Goal: Information Seeking & Learning: Find contact information

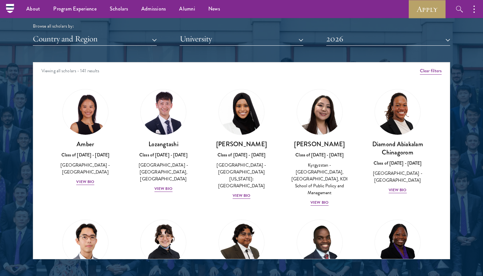
scroll to position [3032, 0]
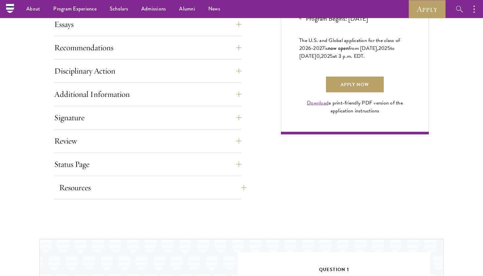
click at [107, 182] on button "Resources" at bounding box center [152, 188] width 187 height 16
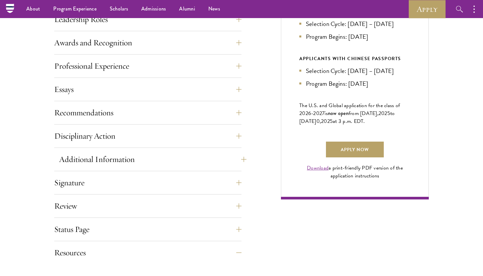
scroll to position [389, 0]
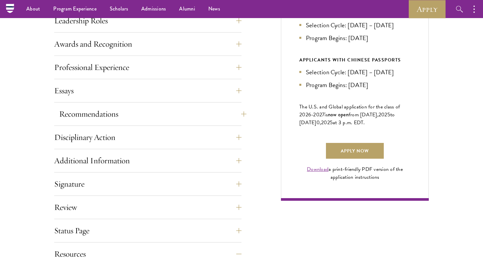
click at [111, 117] on button "Recommendations" at bounding box center [152, 114] width 187 height 16
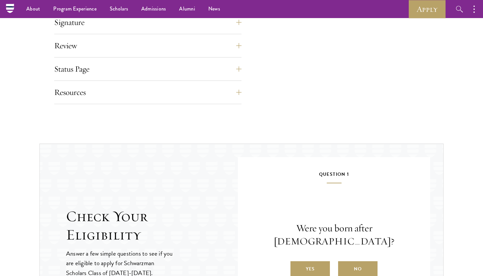
scroll to position [1036, 0]
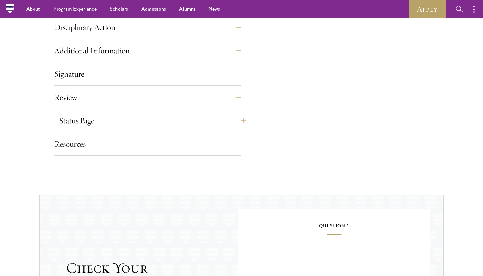
click at [117, 122] on button "Status Page" at bounding box center [152, 121] width 187 height 16
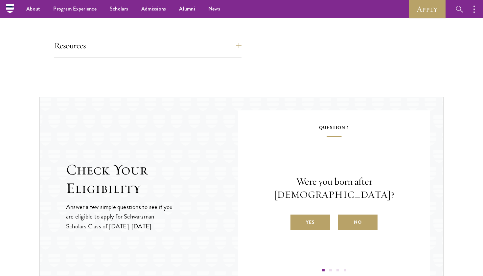
scroll to position [666, 0]
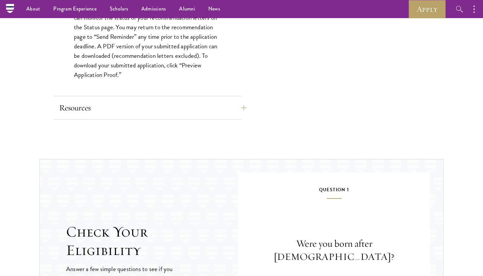
click at [138, 110] on button "Resources" at bounding box center [152, 108] width 187 height 16
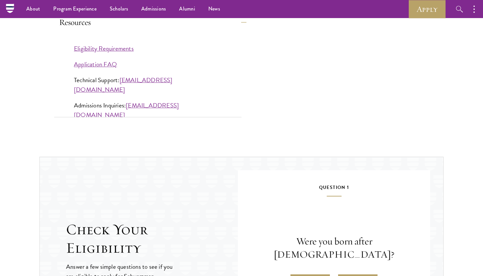
scroll to position [618, 0]
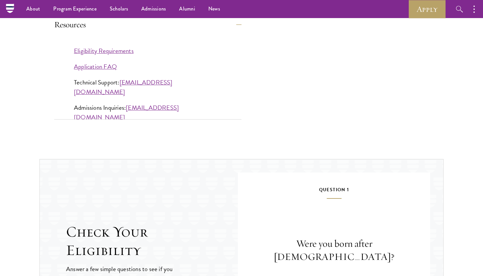
click at [161, 82] on link "apptech@schwarzmanscholars.org" at bounding box center [123, 86] width 98 height 19
drag, startPoint x: 74, startPoint y: 81, endPoint x: 118, endPoint y: 81, distance: 44.6
click at [118, 81] on p "Technical Support: apptech@schwarzmanscholars.org" at bounding box center [148, 86] width 148 height 19
copy p "Technical Support"
